Goal: Answer question/provide support

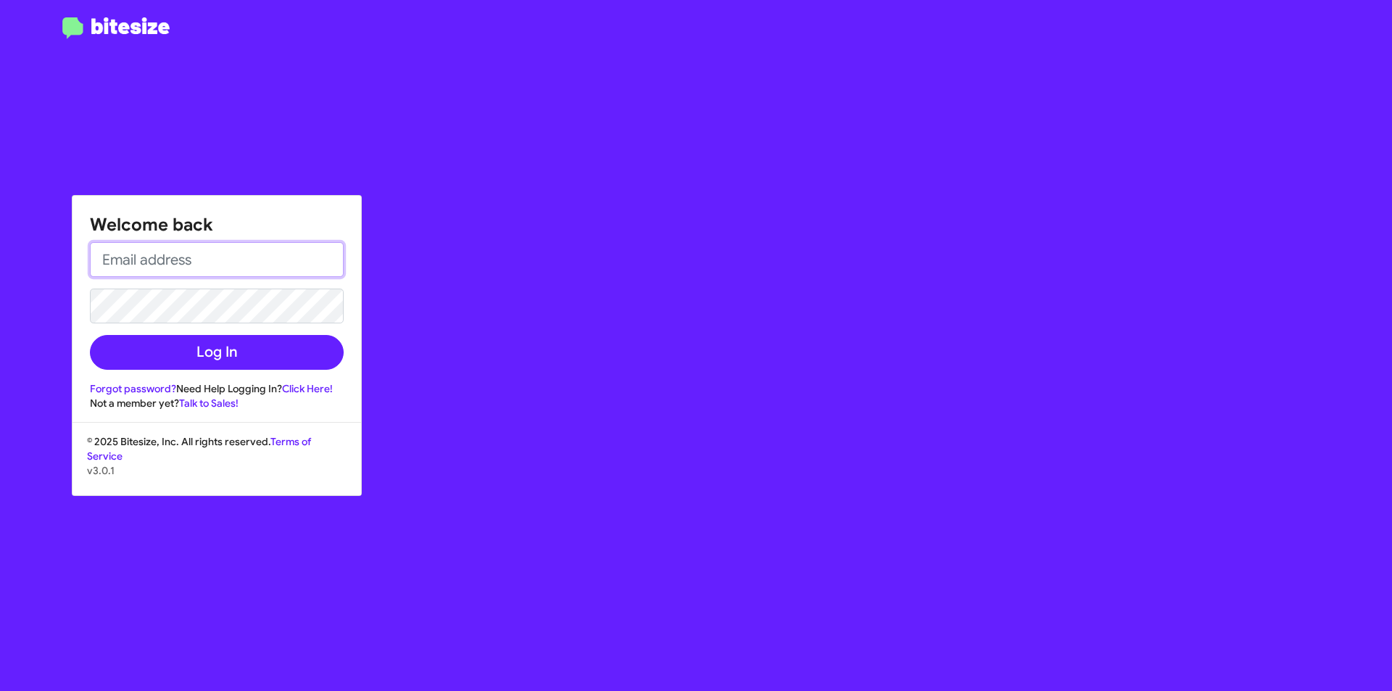
type input "[EMAIL_ADDRESS][DOMAIN_NAME]"
click at [215, 370] on div "Welcome back [EMAIL_ADDRESS][DOMAIN_NAME] Log In Forgot password? Need Help Log…" at bounding box center [217, 303] width 289 height 215
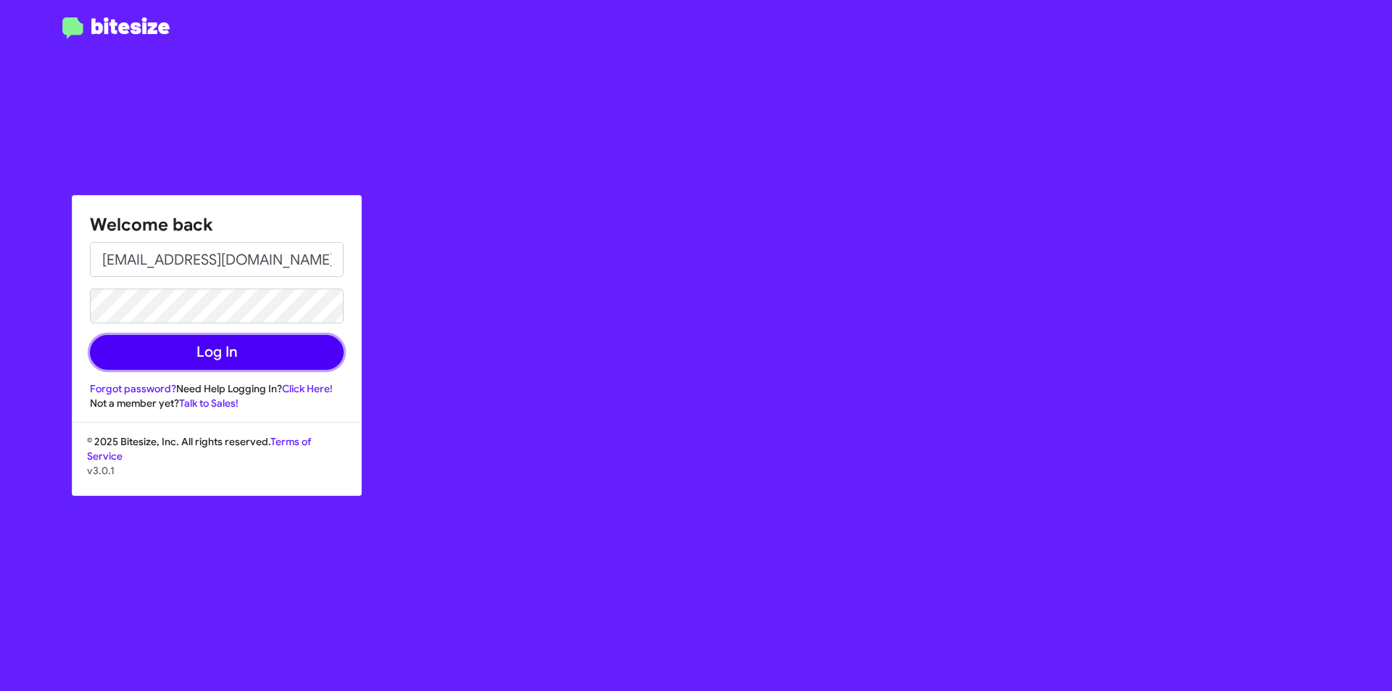
click at [215, 360] on button "Log In" at bounding box center [217, 352] width 254 height 35
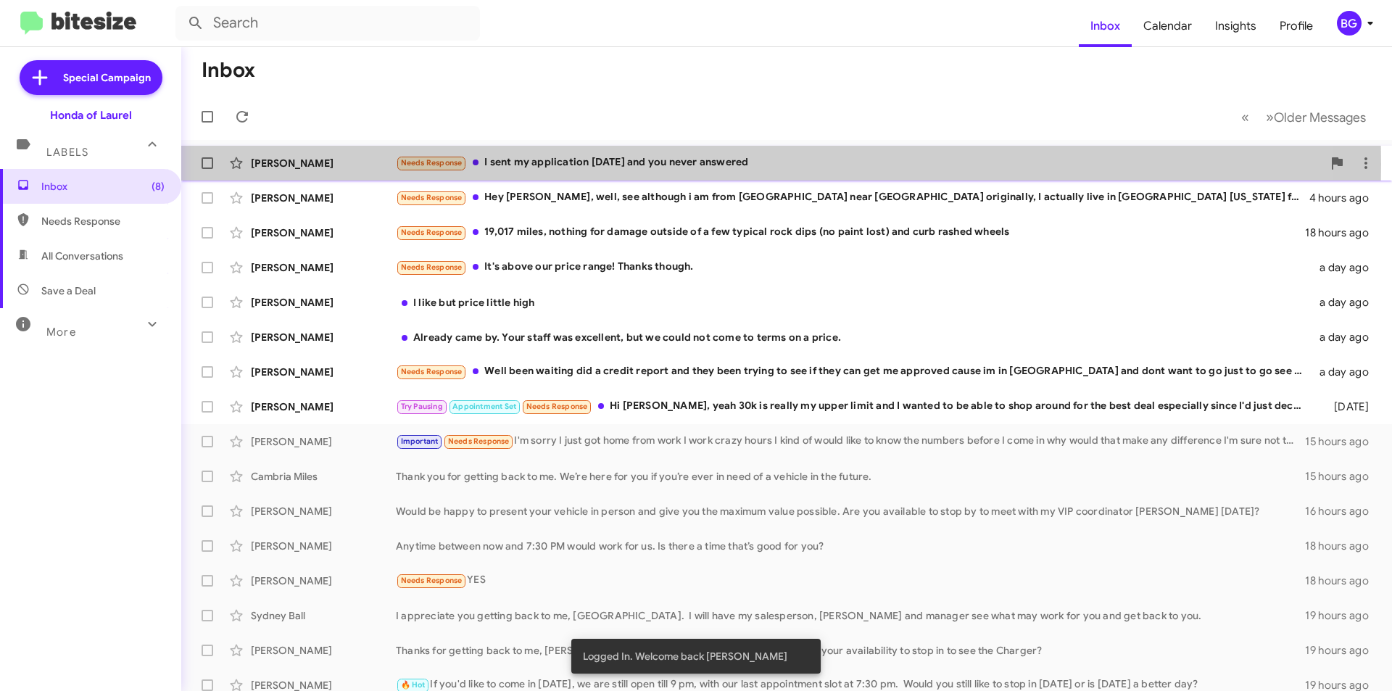
click at [528, 163] on div "Needs Response I sent my application [DATE] and you never answered" at bounding box center [859, 162] width 927 height 17
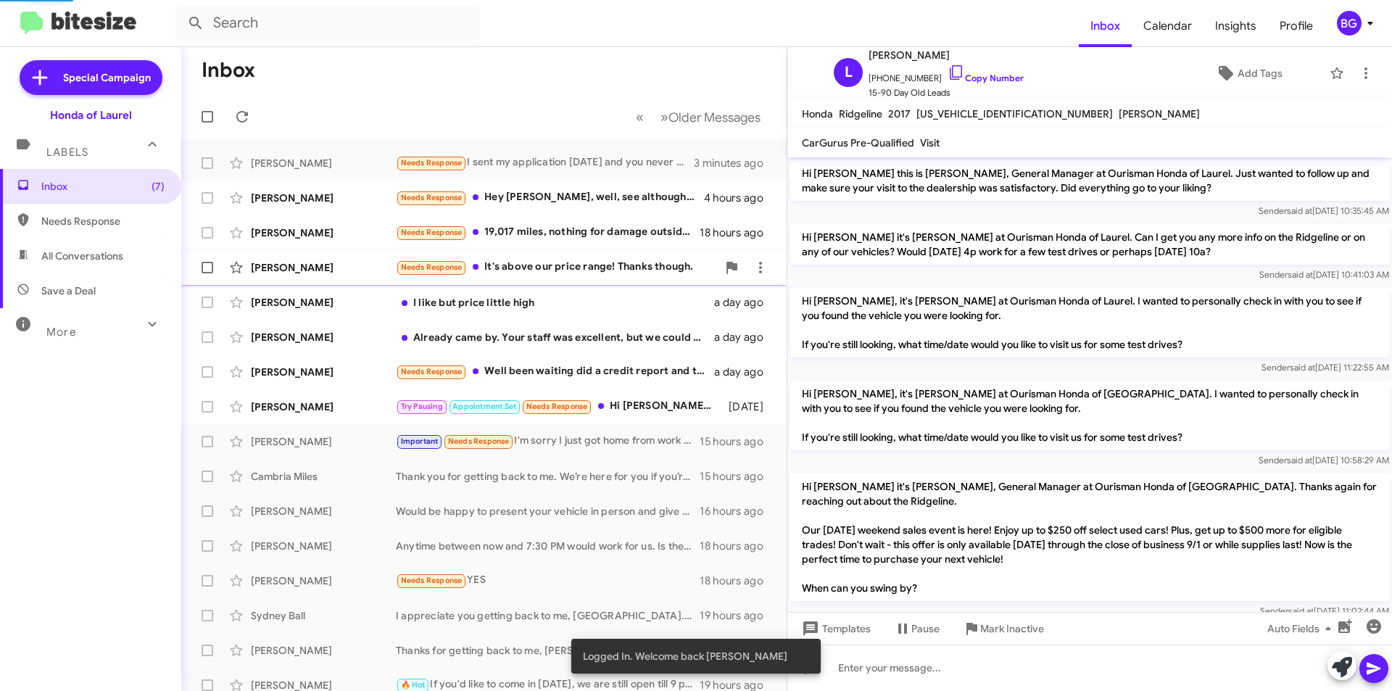
scroll to position [162, 0]
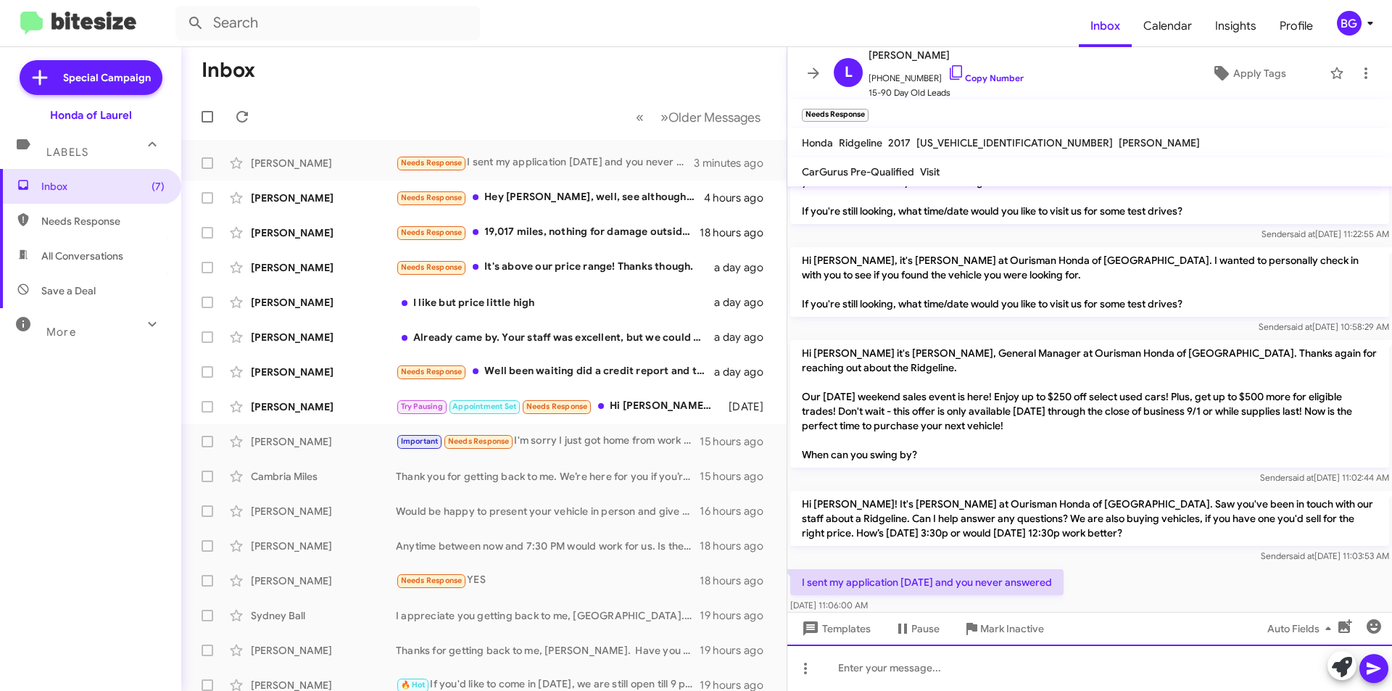
click at [884, 667] on div at bounding box center [1089, 668] width 605 height 46
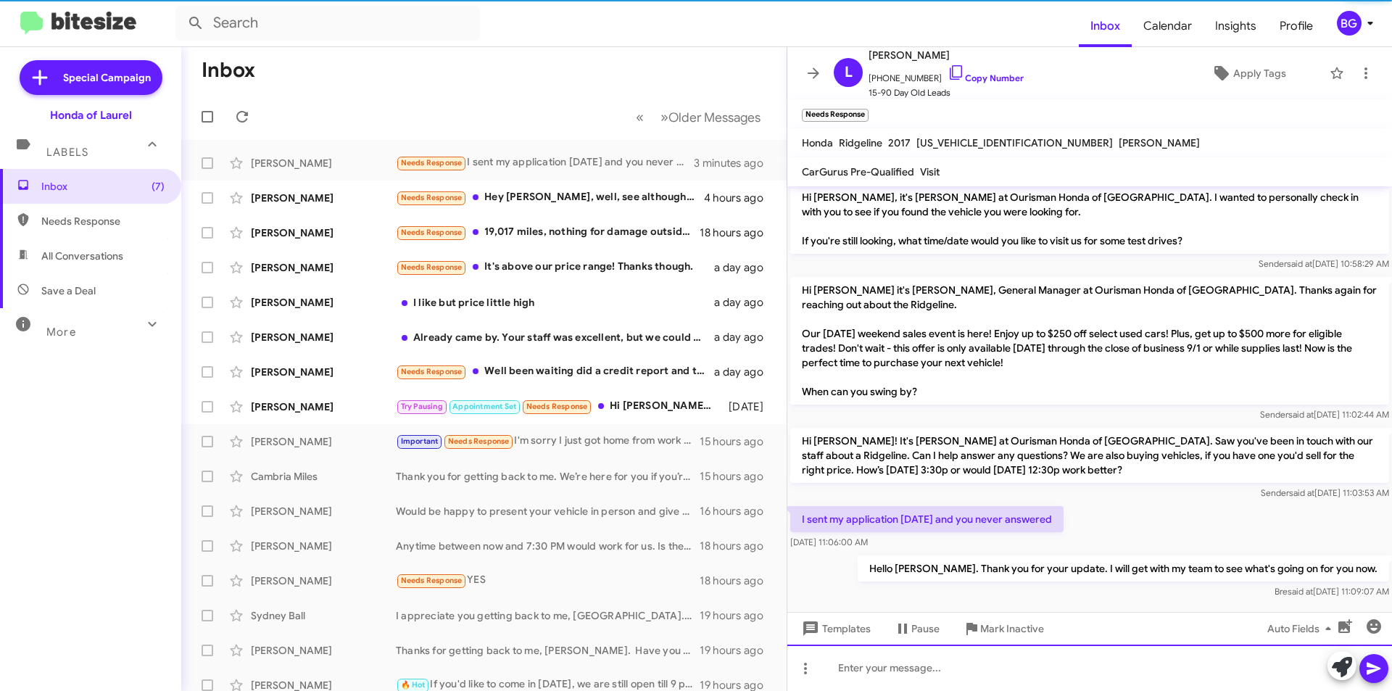
scroll to position [244, 0]
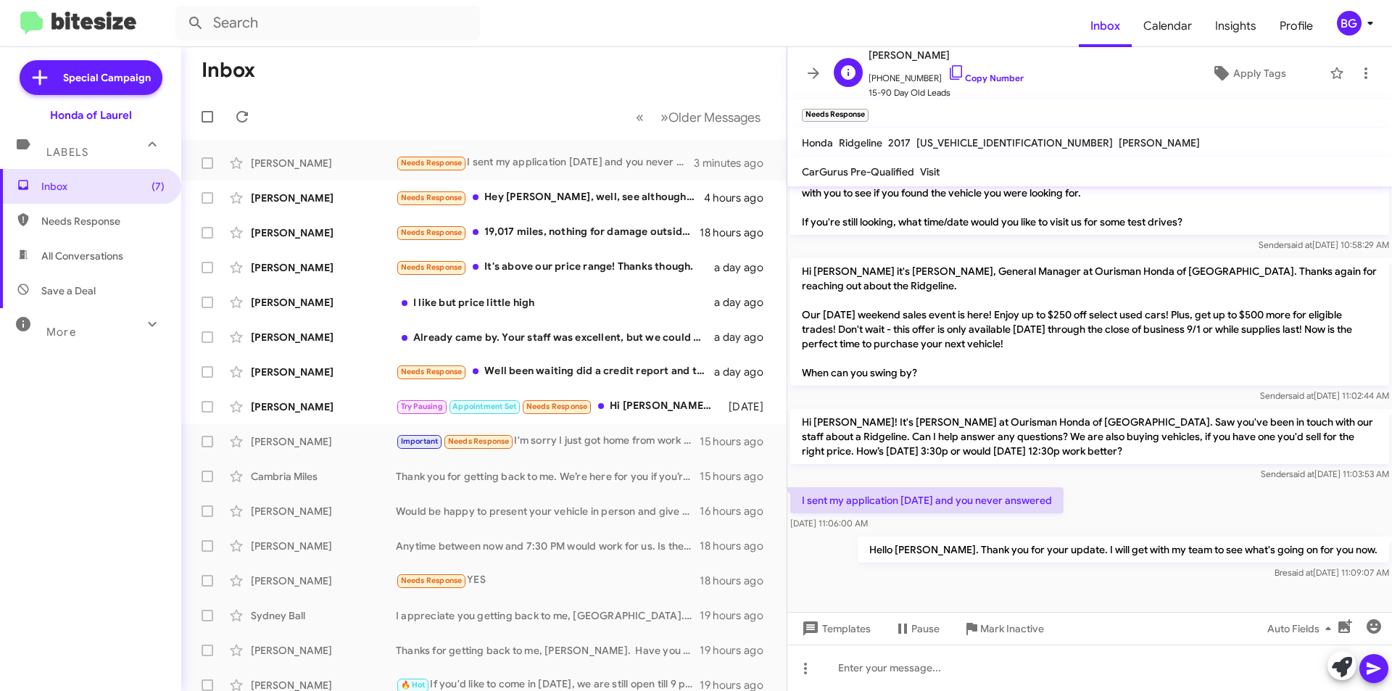
click at [953, 71] on span "[PHONE_NUMBER] Copy Number" at bounding box center [946, 75] width 155 height 22
click at [969, 74] on link "Copy Number" at bounding box center [986, 78] width 76 height 11
copy link
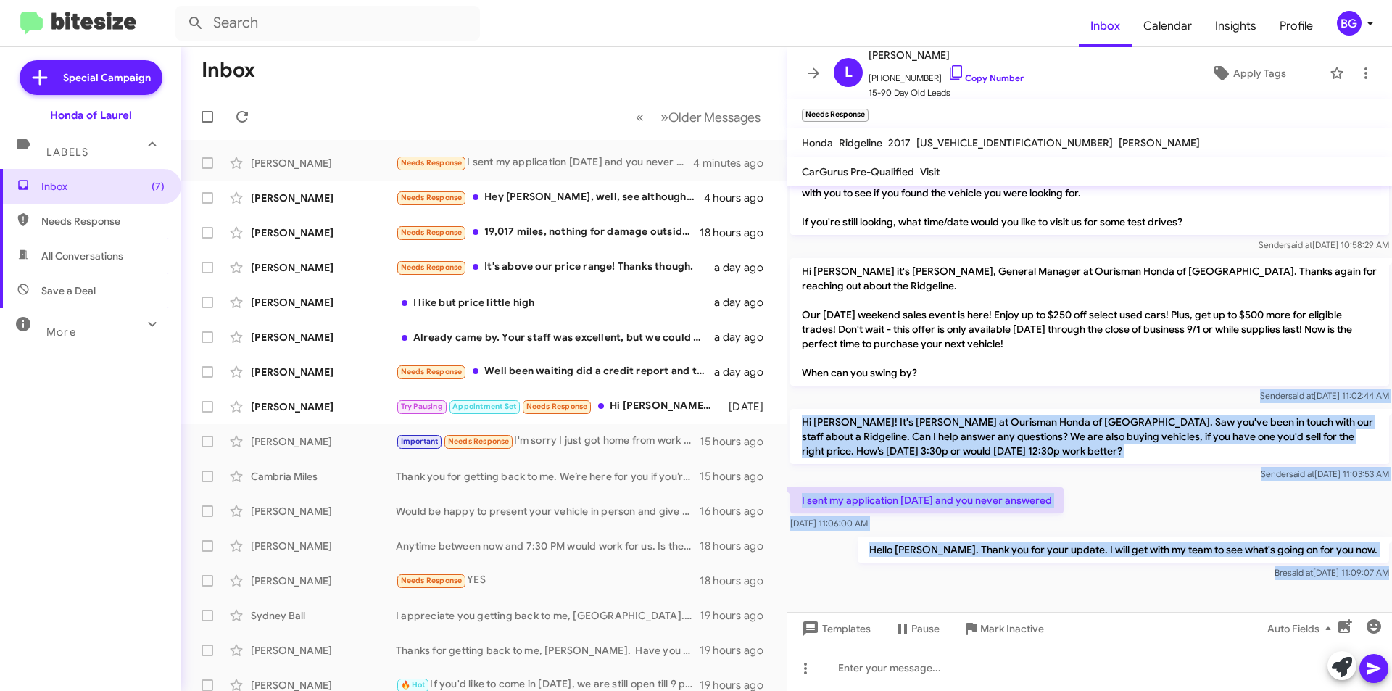
drag, startPoint x: 934, startPoint y: 587, endPoint x: 792, endPoint y: 402, distance: 233.3
click at [788, 398] on cdk-virtual-scroll-viewport "Hi [PERSON_NAME] this is [PERSON_NAME], General Manager at Ourisman Honda of La…" at bounding box center [1089, 399] width 605 height 426
copy div "Sender said at [DATE] 11:02:44 AM Hi [PERSON_NAME]! It's [PERSON_NAME] at Ouris…"
